Goal: Information Seeking & Learning: Check status

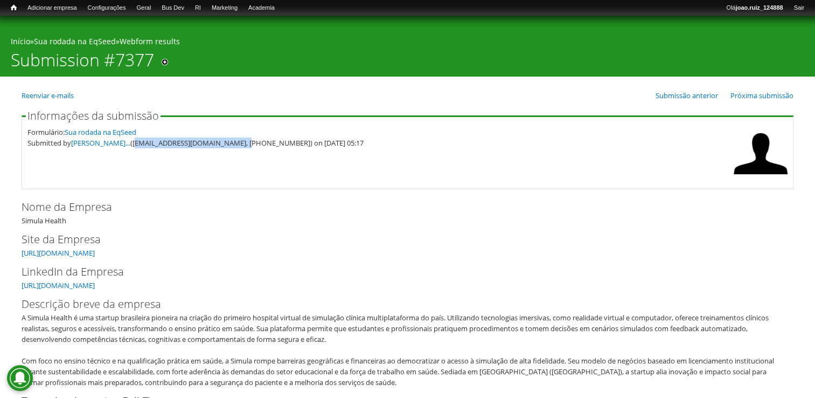
drag, startPoint x: 136, startPoint y: 144, endPoint x: 243, endPoint y: 162, distance: 108.8
click at [243, 162] on fieldset "Informações da submissão Formulário: Sua rodada na EqSeed Submitted by [PERSON_…" at bounding box center [408, 149] width 772 height 79
drag, startPoint x: 243, startPoint y: 162, endPoint x: 155, endPoint y: 135, distance: 92.0
click at [157, 135] on div "Formulário: Sua rodada na EqSeed" at bounding box center [377, 132] width 701 height 11
drag, startPoint x: 135, startPoint y: 143, endPoint x: 241, endPoint y: 146, distance: 105.7
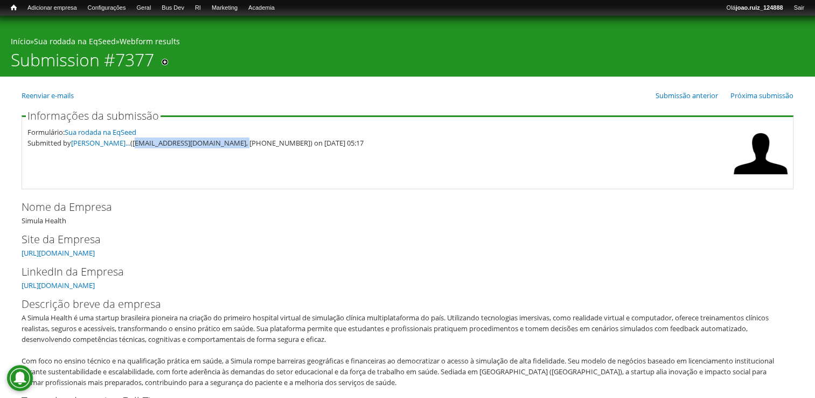
click at [241, 146] on div "Submitted by [PERSON_NAME]... ([EMAIL_ADDRESS][DOMAIN_NAME], [PHONE_NUMBER]) on…" at bounding box center [377, 142] width 701 height 11
copy div "[EMAIL_ADDRESS][DOMAIN_NAME]"
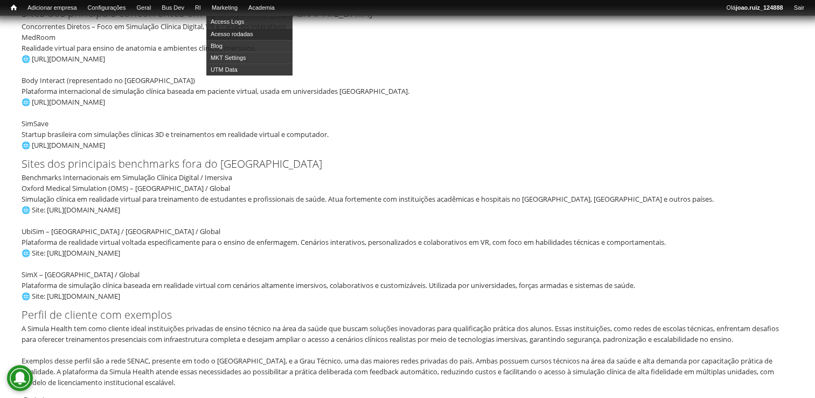
scroll to position [162, 0]
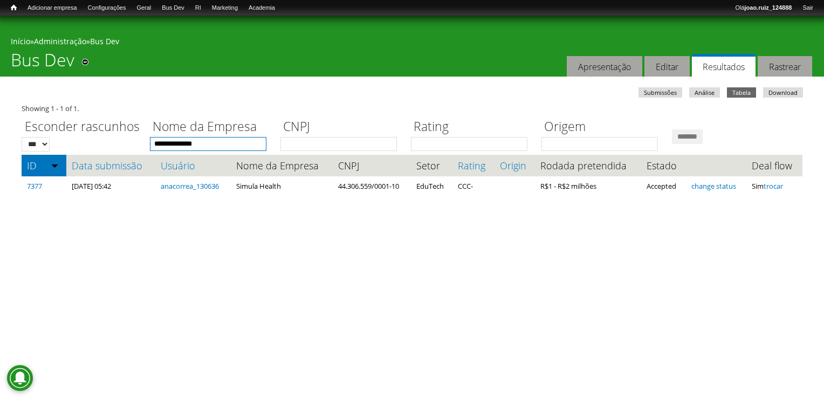
drag, startPoint x: 222, startPoint y: 142, endPoint x: 135, endPoint y: 143, distance: 87.3
click at [134, 142] on div "**********" at bounding box center [412, 132] width 780 height 37
click at [672, 129] on input "*******" at bounding box center [687, 136] width 31 height 15
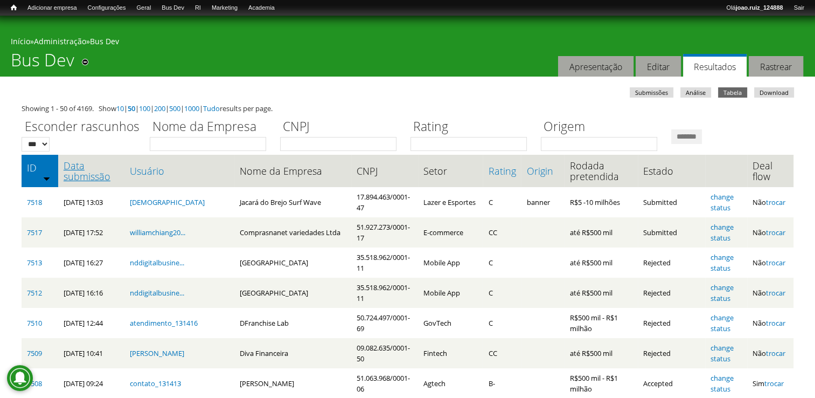
click at [103, 179] on link "Data submissão" at bounding box center [92, 171] width 56 height 22
